Goal: Transaction & Acquisition: Subscribe to service/newsletter

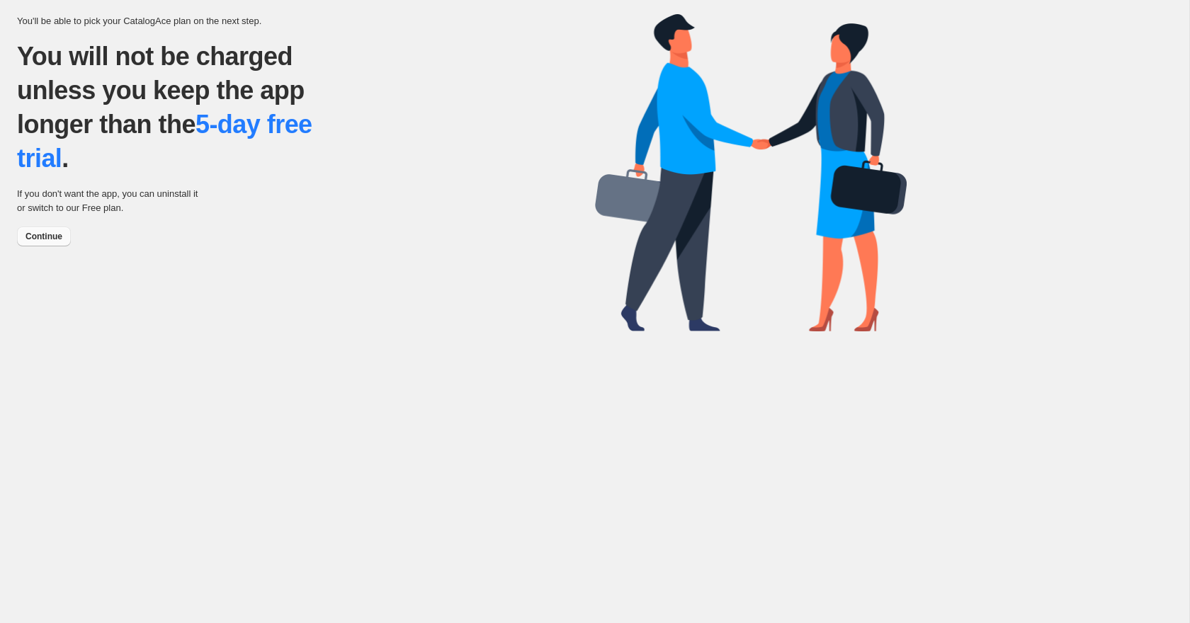
click at [38, 241] on span "Continue" at bounding box center [44, 236] width 37 height 11
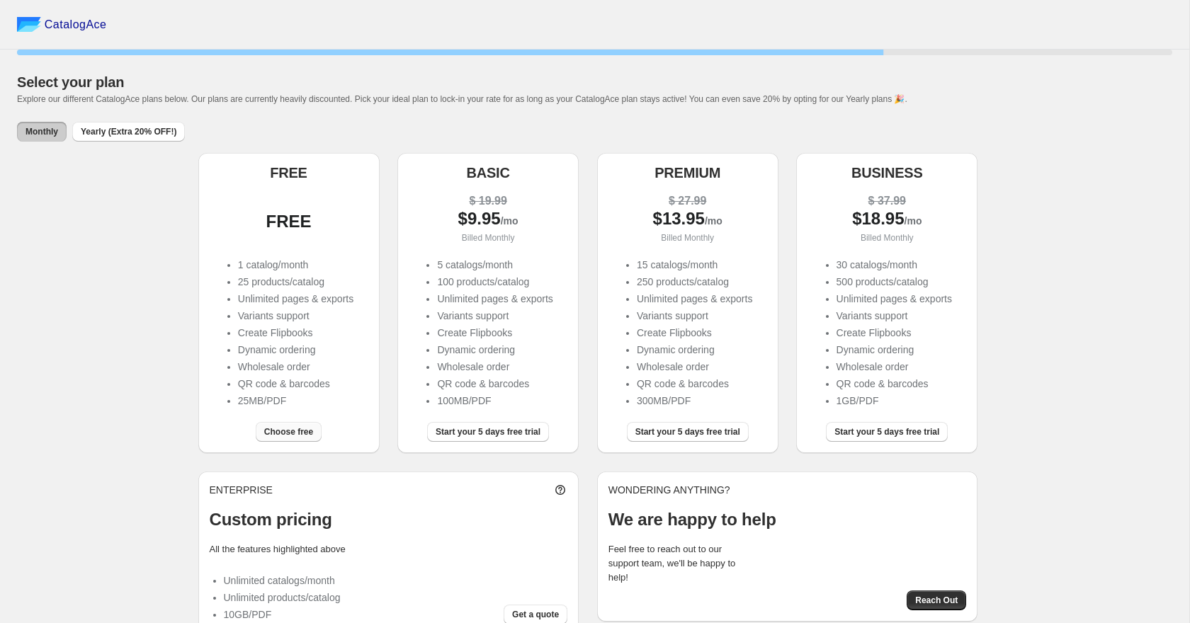
click at [306, 434] on span "Choose free" at bounding box center [288, 431] width 49 height 11
